Goal: Communication & Community: Answer question/provide support

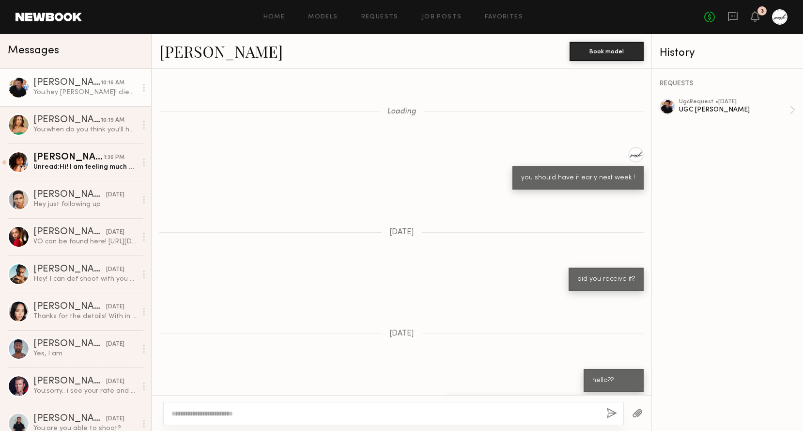
scroll to position [887, 0]
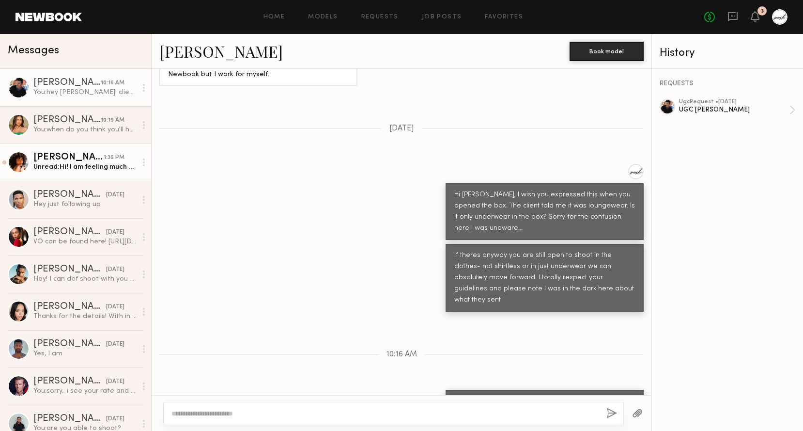
click at [79, 165] on div "Unread: Hi! I am feeling much better after this weekend. Yes we can get it to y…" at bounding box center [84, 166] width 103 height 9
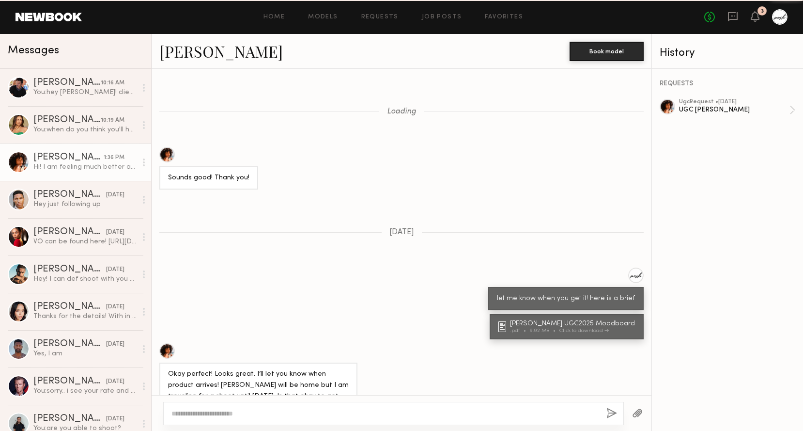
scroll to position [896, 0]
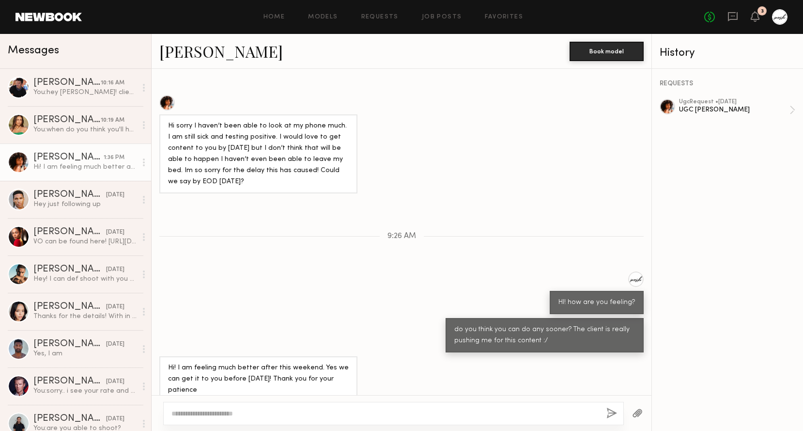
click at [290, 412] on textarea at bounding box center [384, 413] width 427 height 10
type textarea "**********"
click at [609, 418] on button "button" at bounding box center [612, 413] width 11 height 12
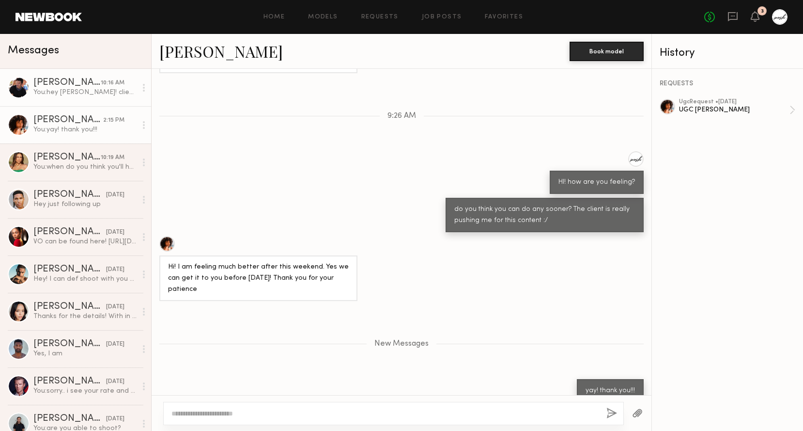
click at [91, 86] on div "[PERSON_NAME]" at bounding box center [66, 83] width 67 height 10
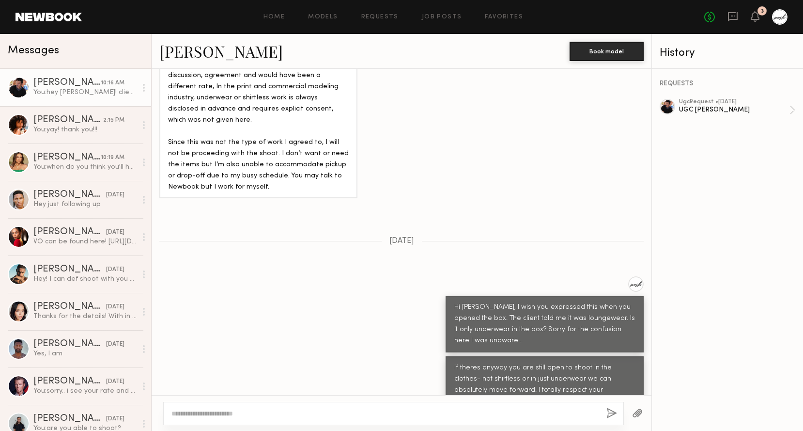
scroll to position [887, 0]
